Goal: Navigation & Orientation: Find specific page/section

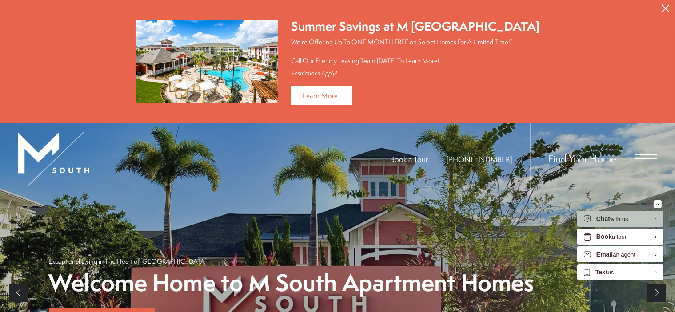
click at [641, 162] on span "Open Menu" at bounding box center [646, 162] width 22 height 1
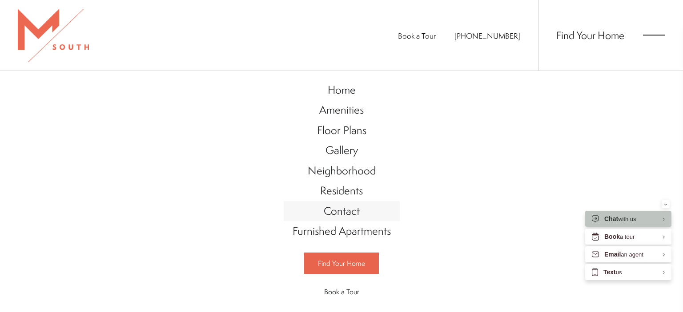
click at [338, 210] on span "Contact" at bounding box center [342, 211] width 36 height 15
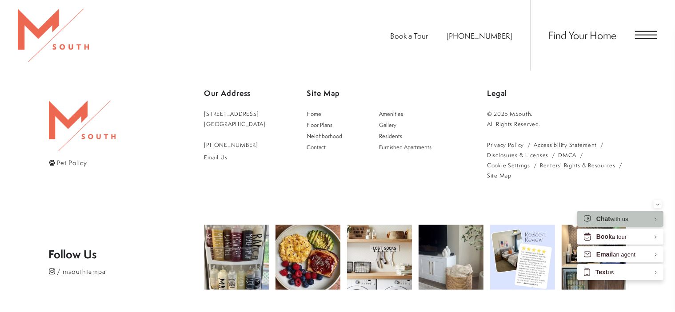
scroll to position [1057, 0]
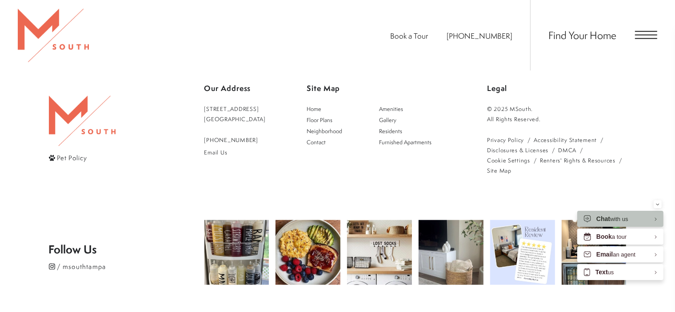
drag, startPoint x: 682, startPoint y: 69, endPoint x: 682, endPoint y: 293, distance: 224.0
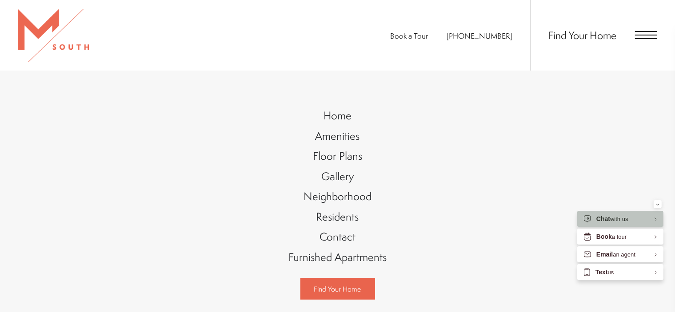
scroll to position [200, 0]
click at [344, 139] on span "Amenities" at bounding box center [338, 136] width 44 height 15
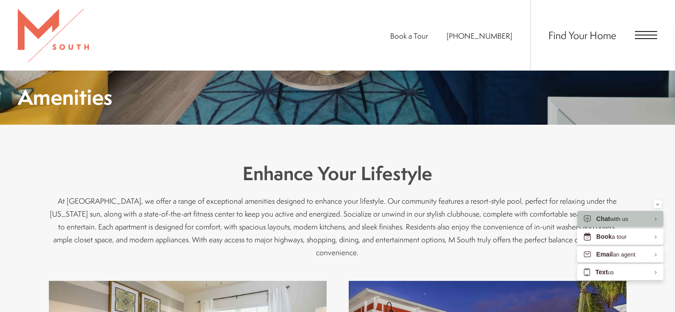
scroll to position [141, 0]
